Goal: Task Accomplishment & Management: Manage account settings

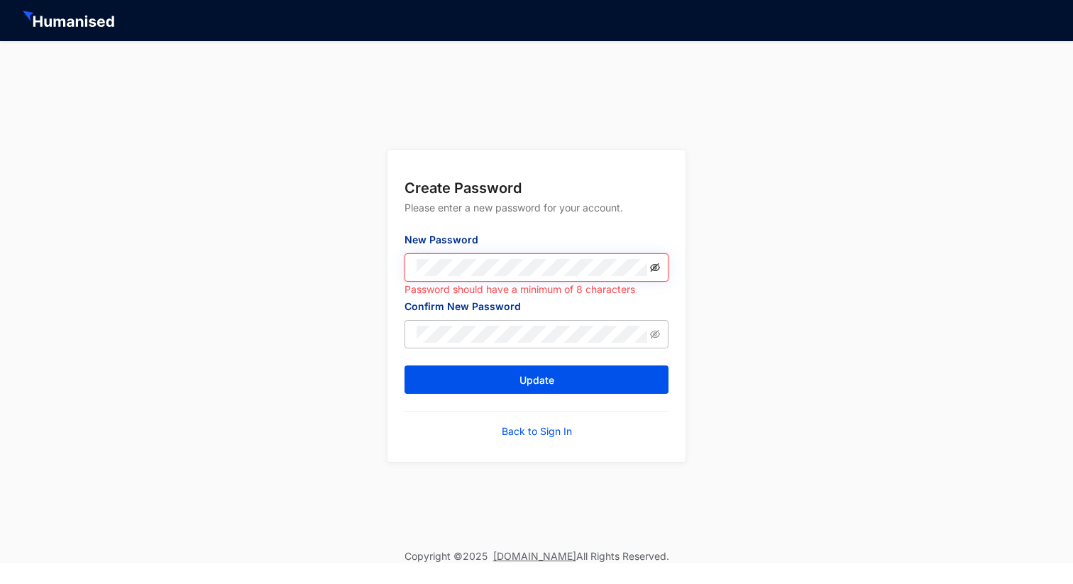
click at [659, 263] on icon "eye-invisible" at bounding box center [655, 268] width 10 height 10
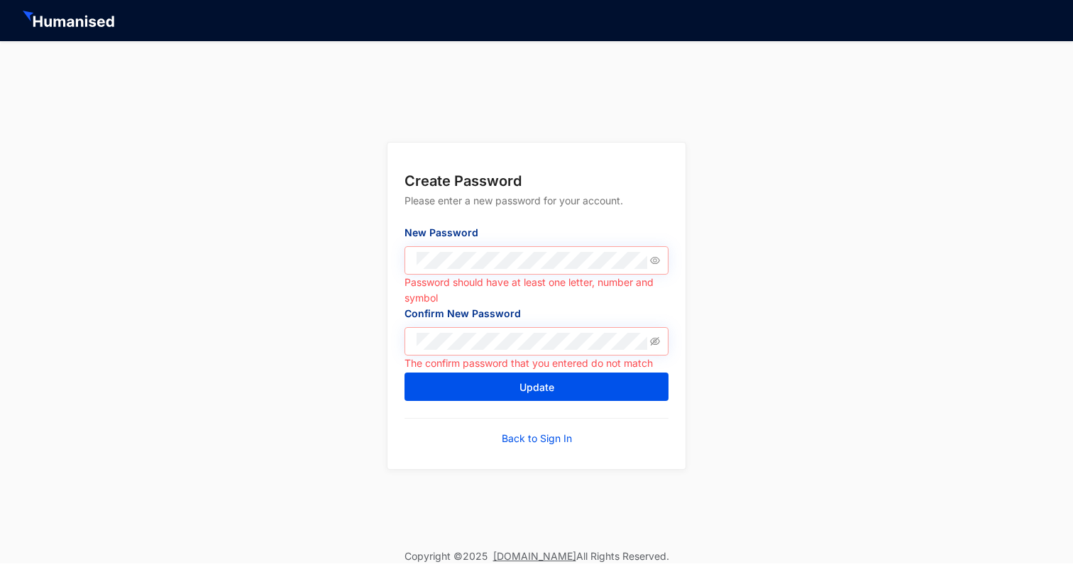
click at [663, 339] on span at bounding box center [536, 341] width 264 height 28
click at [656, 340] on icon "eye-invisible" at bounding box center [655, 341] width 10 height 10
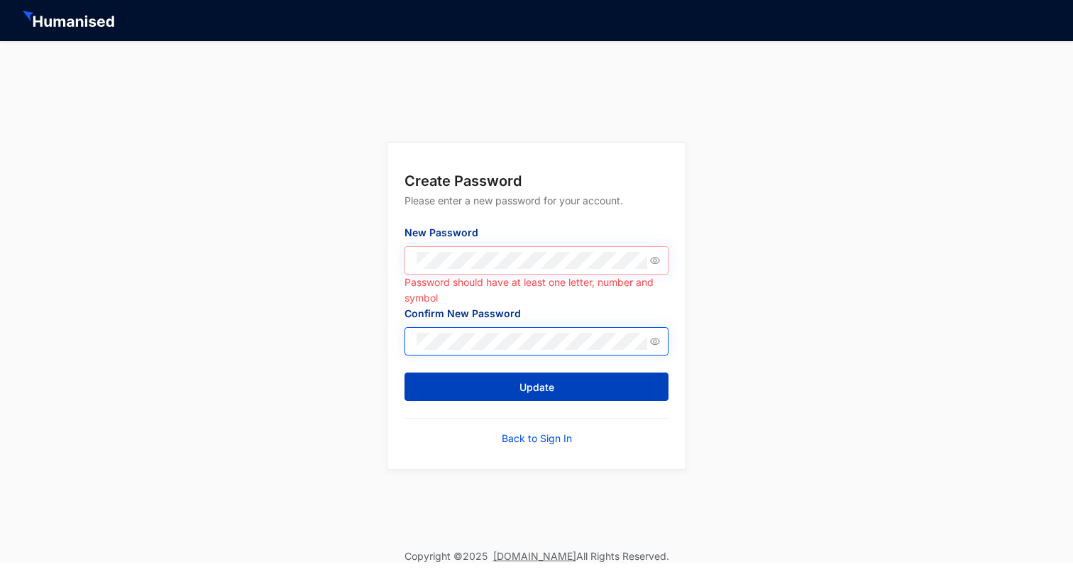
click at [557, 385] on button "Update" at bounding box center [536, 387] width 264 height 28
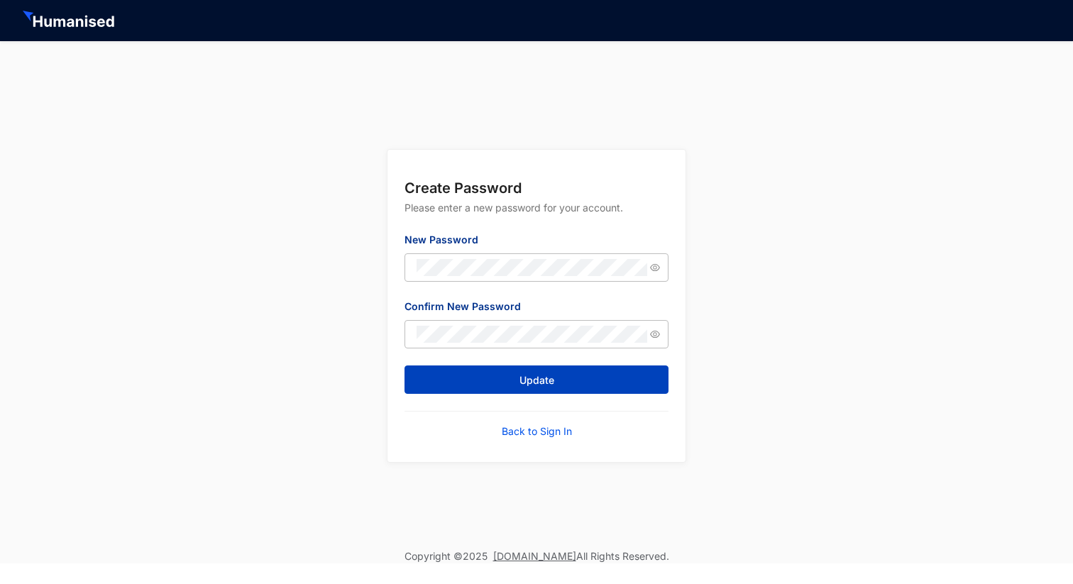
click at [463, 376] on button "Update" at bounding box center [536, 379] width 264 height 28
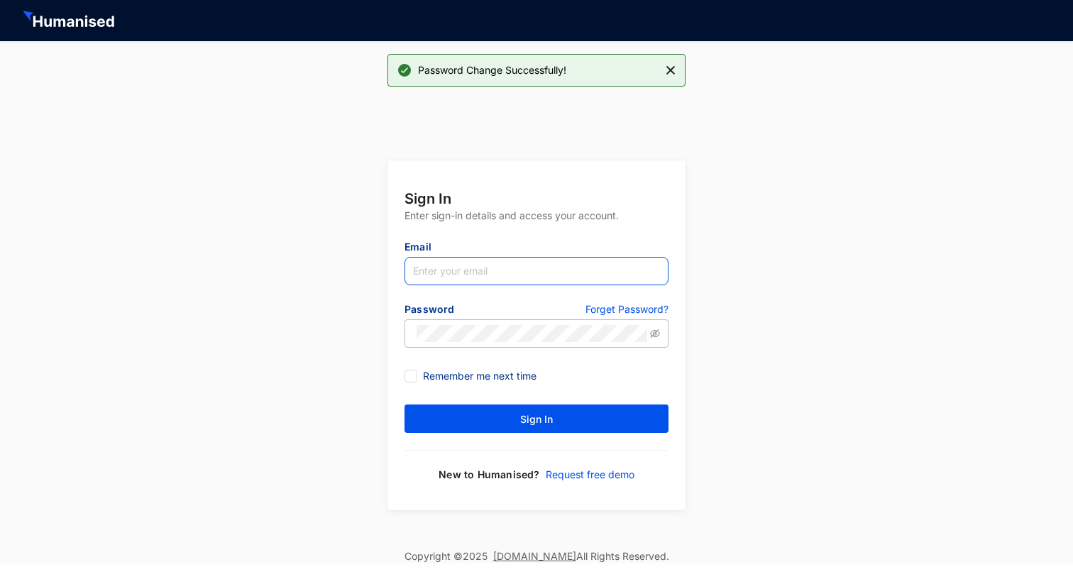
click at [455, 277] on input "text" at bounding box center [536, 271] width 264 height 28
type input "[PERSON_NAME][EMAIL_ADDRESS][DOMAIN_NAME]"
drag, startPoint x: 551, startPoint y: 270, endPoint x: 412, endPoint y: 270, distance: 139.8
click at [412, 270] on input "[PERSON_NAME][EMAIL_ADDRESS][DOMAIN_NAME]" at bounding box center [536, 271] width 264 height 28
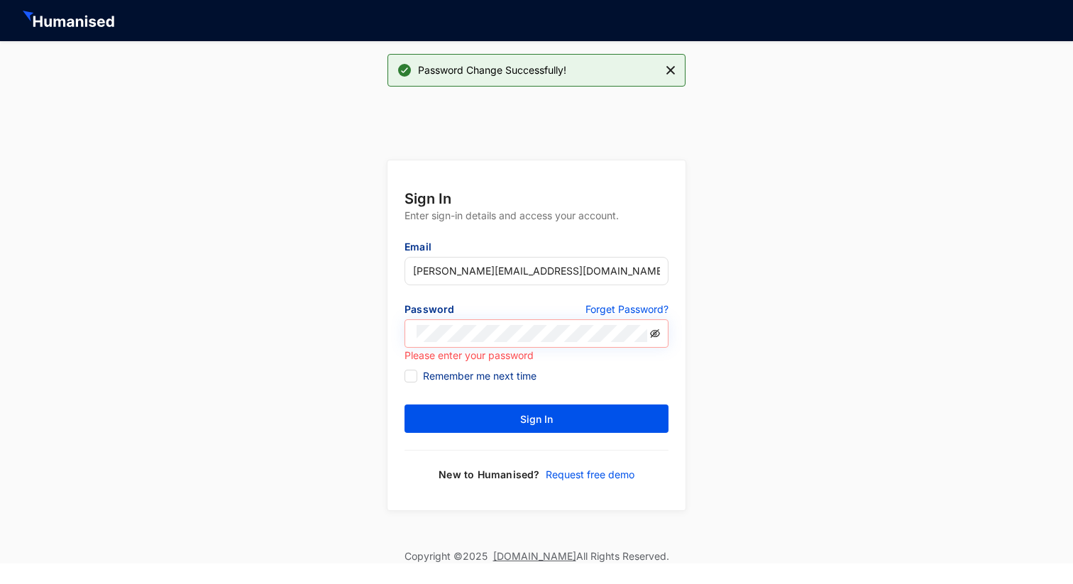
click at [656, 335] on icon "eye-invisible" at bounding box center [655, 334] width 3 height 3
click at [668, 366] on div "Remember me next time" at bounding box center [536, 376] width 264 height 23
click at [412, 375] on input "Remember me next time" at bounding box center [409, 375] width 10 height 10
checkbox input "true"
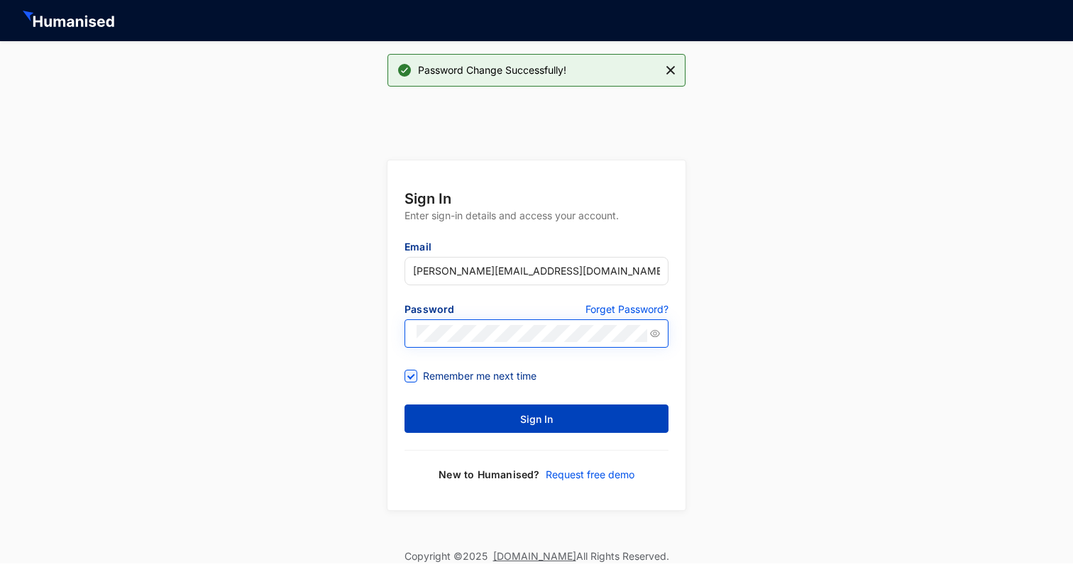
click at [490, 422] on button "Sign In" at bounding box center [536, 418] width 264 height 28
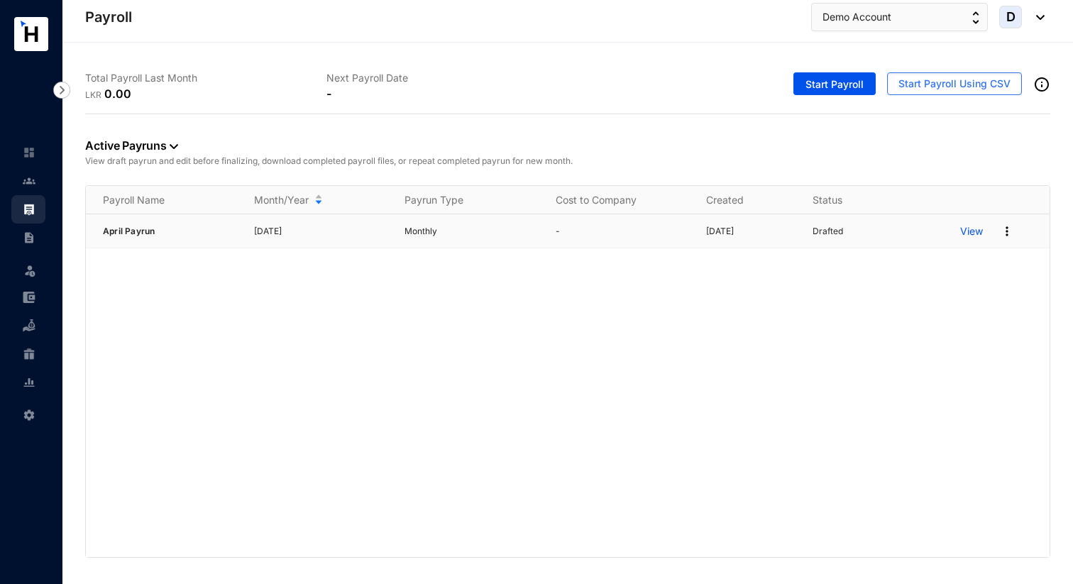
click at [133, 228] on span "April Payrun" at bounding box center [129, 231] width 52 height 11
click at [31, 184] on img at bounding box center [29, 181] width 13 height 13
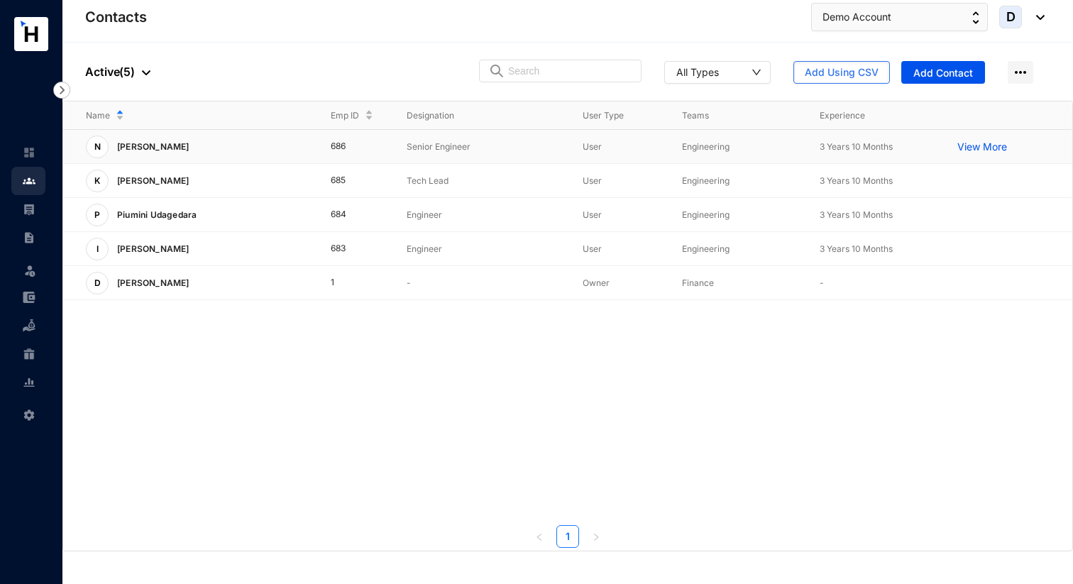
click at [224, 148] on div "N [PERSON_NAME]" at bounding box center [197, 147] width 222 height 23
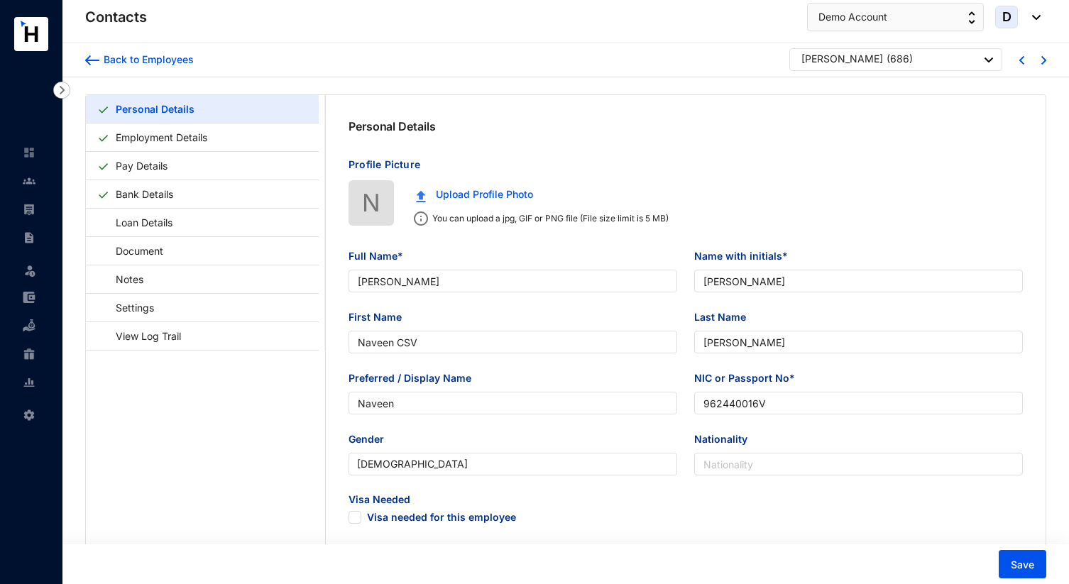
type input "[PERSON_NAME]"
type input "Naveen CSV"
type input "[PERSON_NAME]"
type input "Naveen"
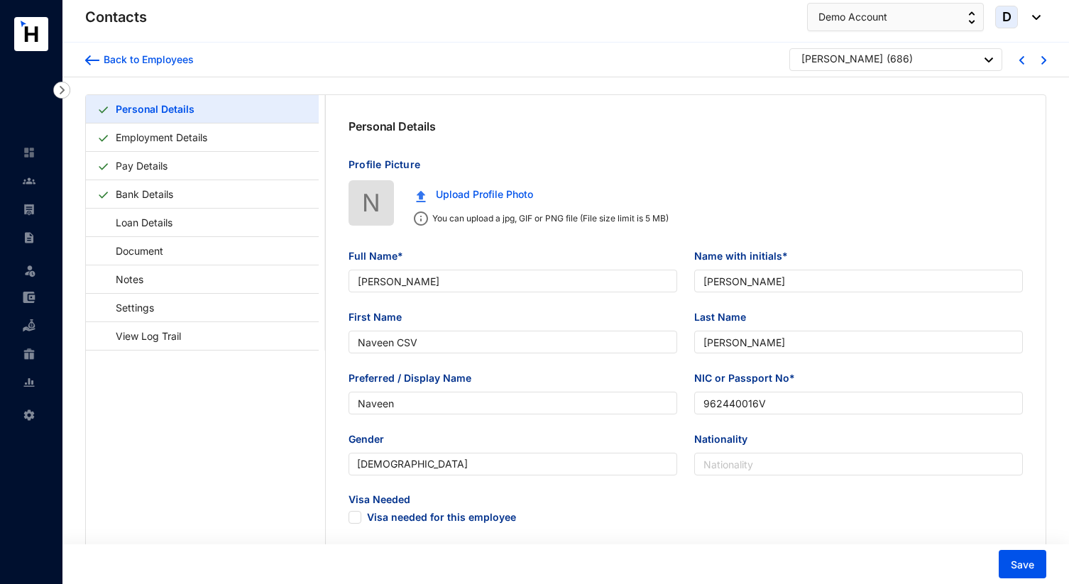
type input "962440016V"
type input "7214526770"
type input "[STREET_ADDRESS][PERSON_NAME]"
type input "[DATE]"
click at [90, 57] on img at bounding box center [92, 60] width 14 height 10
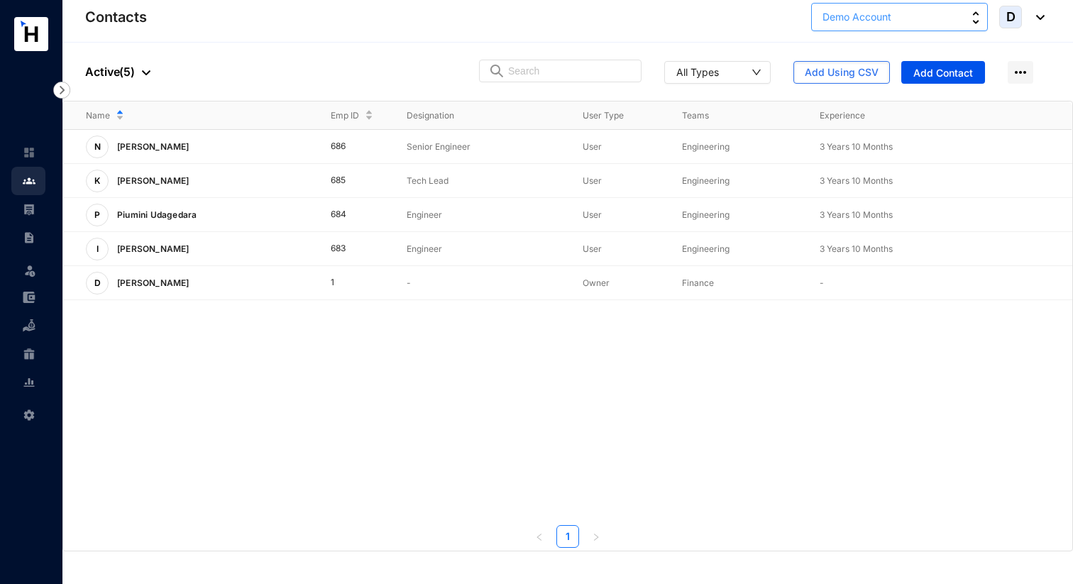
click at [961, 11] on button "Demo Account" at bounding box center [899, 17] width 177 height 28
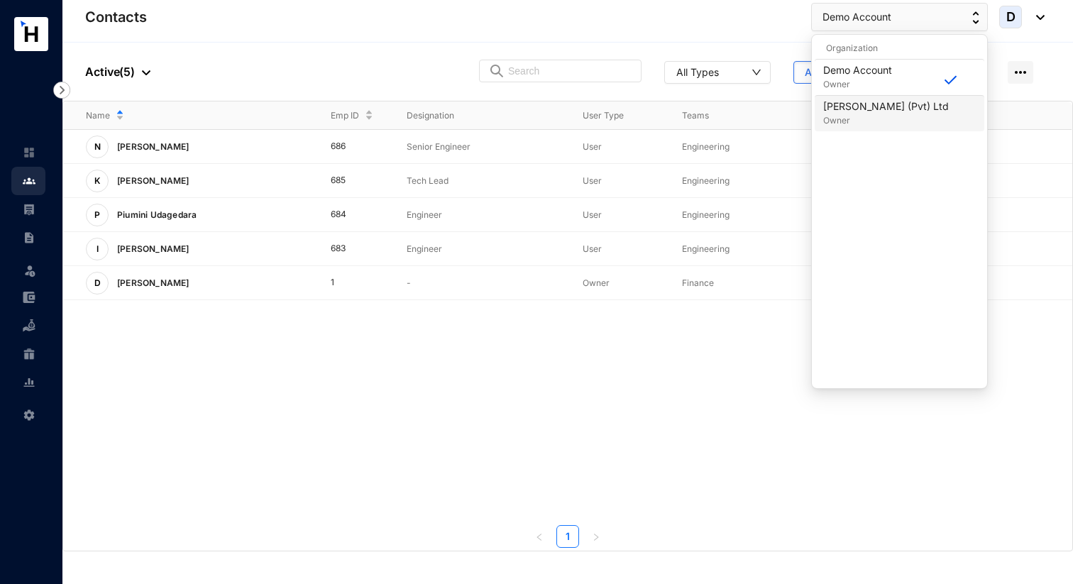
click at [910, 111] on p "[PERSON_NAME] (Pvt) Ltd" at bounding box center [886, 106] width 126 height 14
